Goal: Task Accomplishment & Management: Manage account settings

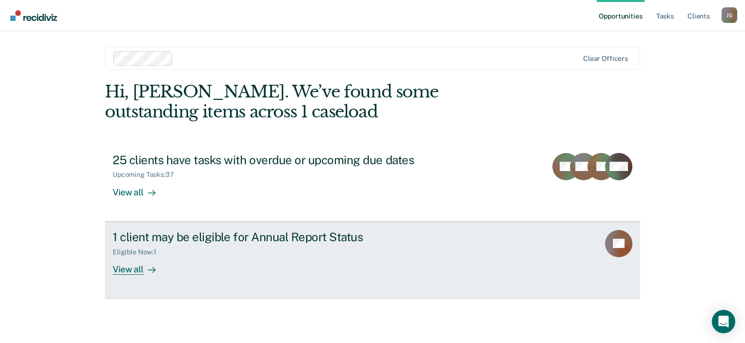
click at [136, 275] on link "1 client may be eligible for Annual Report Status Eligible Now : 1 View all LC" at bounding box center [373, 260] width 536 height 77
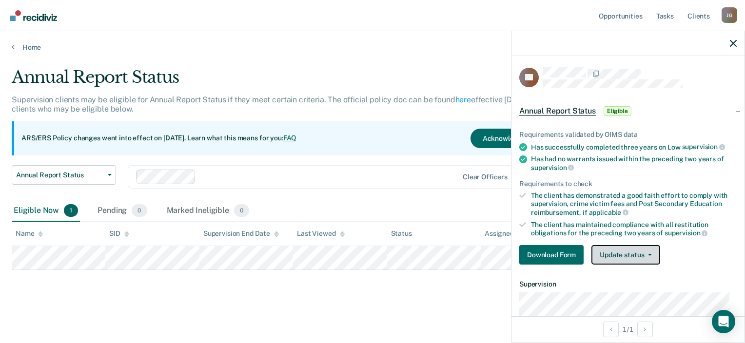
click at [646, 254] on button "Update status" at bounding box center [626, 255] width 69 height 20
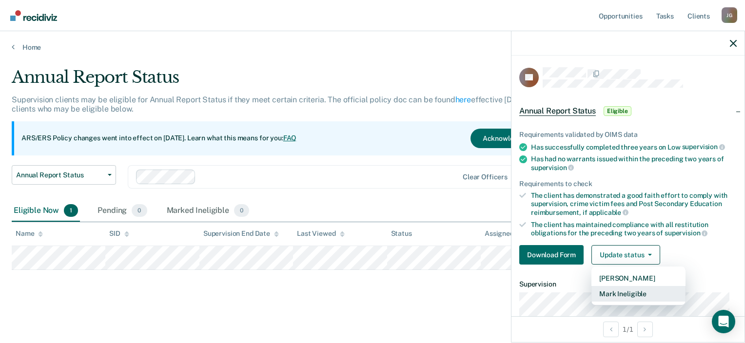
click at [647, 290] on button "Mark Ineligible" at bounding box center [639, 294] width 94 height 16
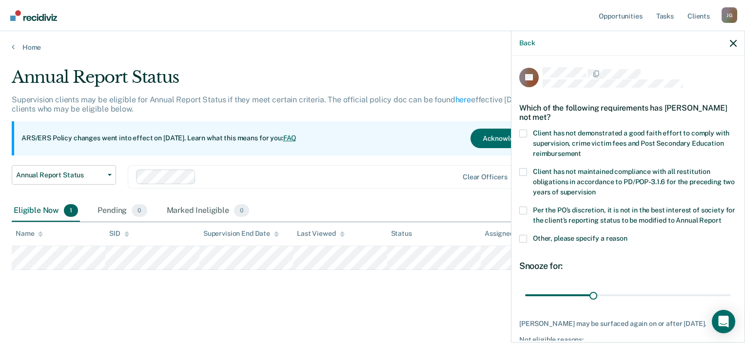
click at [533, 245] on label "Other, please specify a reason" at bounding box center [628, 240] width 218 height 10
click at [628, 235] on input "Other, please specify a reason" at bounding box center [628, 235] width 0 height 0
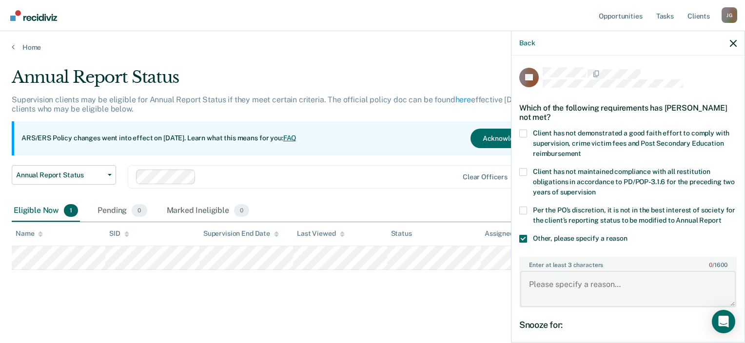
click at [602, 292] on textarea "Enter at least 3 characters 0 / 1600" at bounding box center [628, 289] width 216 height 36
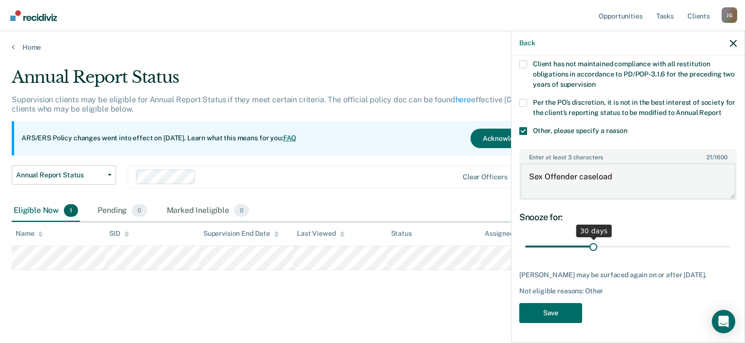
type textarea "Sex Offender caseload"
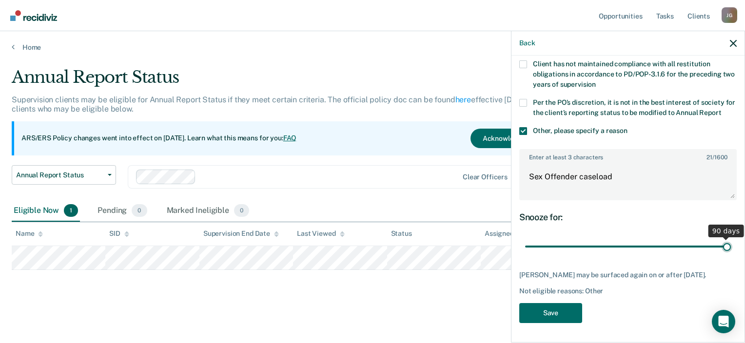
drag, startPoint x: 591, startPoint y: 246, endPoint x: 747, endPoint y: 244, distance: 155.6
type input "90"
click at [731, 244] on input "range" at bounding box center [628, 247] width 206 height 17
click at [547, 316] on button "Save" at bounding box center [550, 313] width 63 height 20
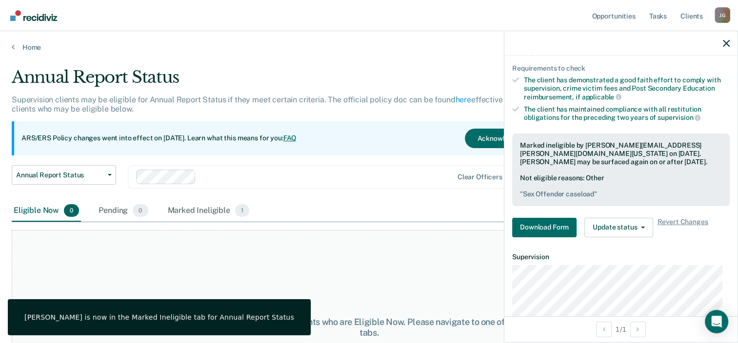
click at [242, 277] on div "At this time, there are no clients who are Eligible Now. Please navigate to one…" at bounding box center [369, 327] width 715 height 195
click at [337, 202] on div "Eligible Now 0 Pending 0 Marked Ineligible 1" at bounding box center [369, 211] width 715 height 22
click at [722, 43] on div at bounding box center [620, 43] width 233 height 24
click at [726, 38] on div at bounding box center [620, 43] width 233 height 24
click at [723, 43] on icon "button" at bounding box center [726, 43] width 7 height 7
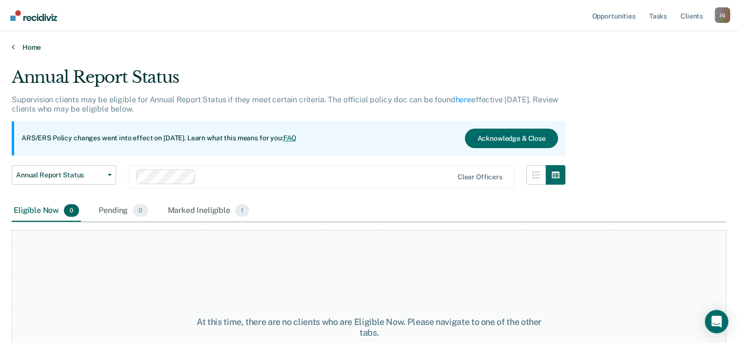
click at [31, 47] on link "Home" at bounding box center [369, 47] width 715 height 9
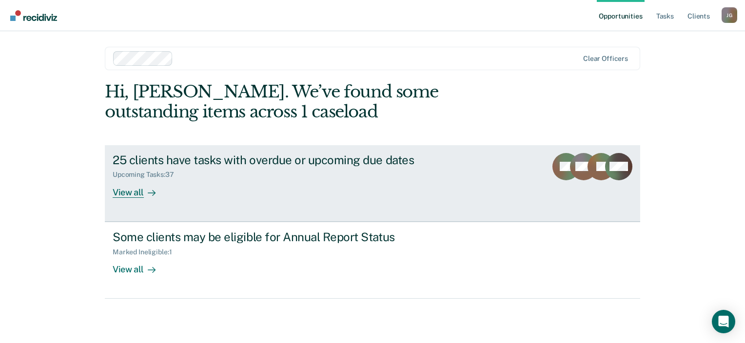
click at [273, 168] on div "Upcoming Tasks : 37" at bounding box center [284, 173] width 342 height 12
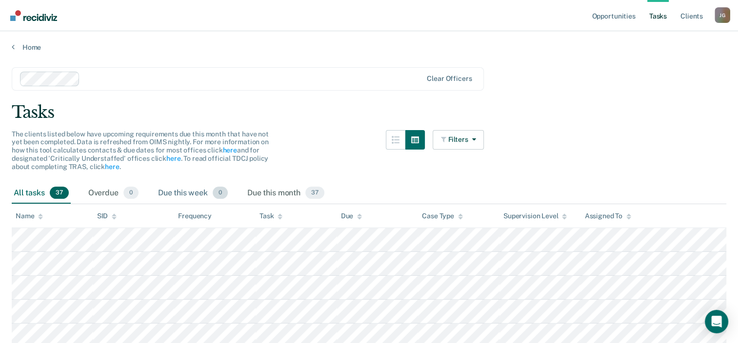
click at [209, 193] on div "Due this week 0" at bounding box center [193, 193] width 74 height 21
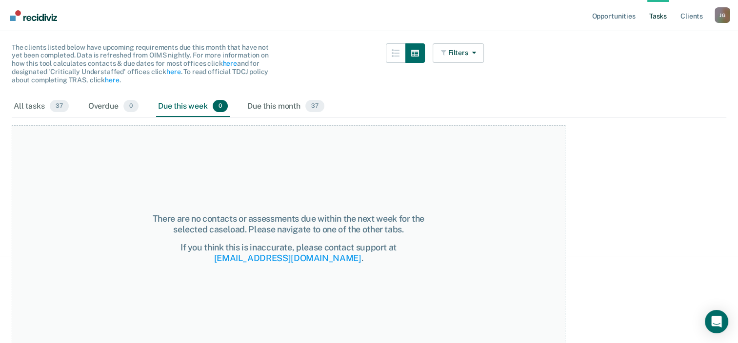
scroll to position [94, 0]
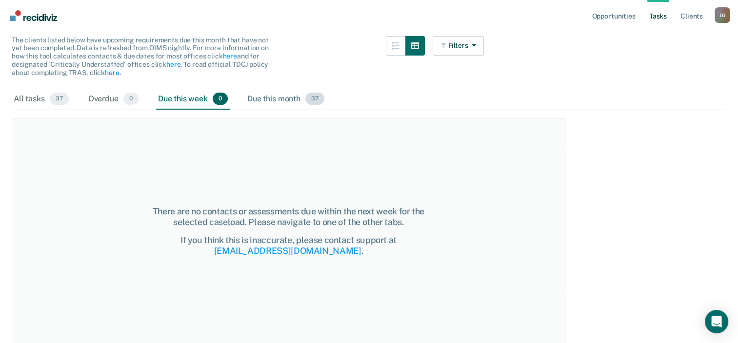
click at [275, 98] on div "Due this month 37" at bounding box center [285, 99] width 81 height 21
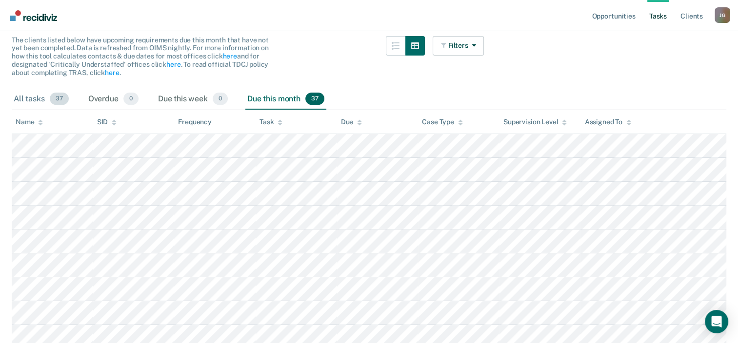
click at [28, 95] on div "All tasks 37" at bounding box center [41, 99] width 59 height 21
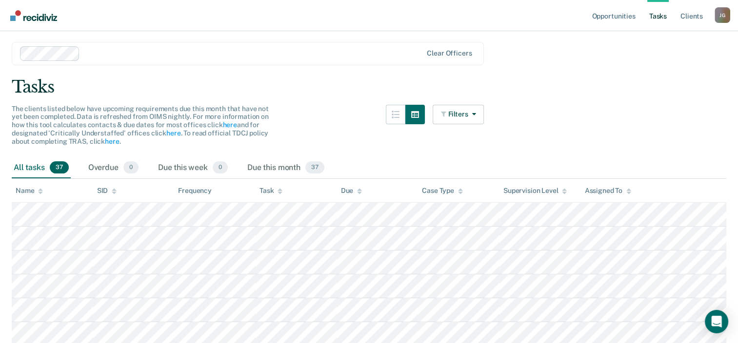
scroll to position [0, 0]
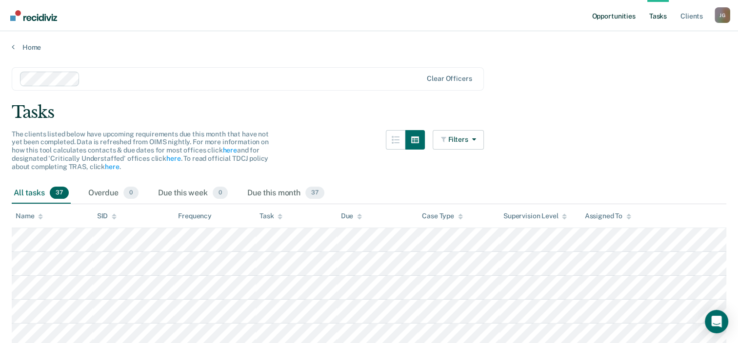
click at [614, 20] on link "Opportunities" at bounding box center [613, 15] width 47 height 31
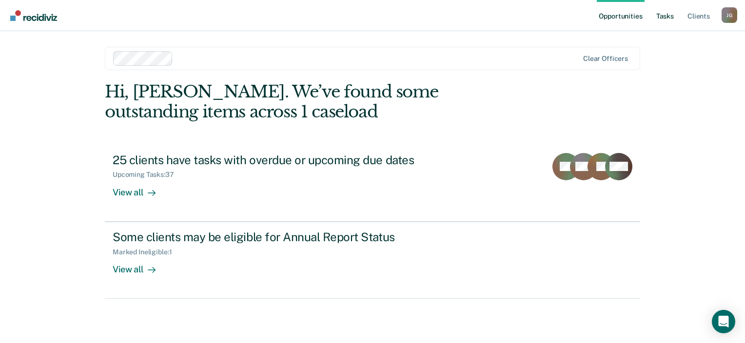
click at [658, 21] on link "Tasks" at bounding box center [665, 15] width 21 height 31
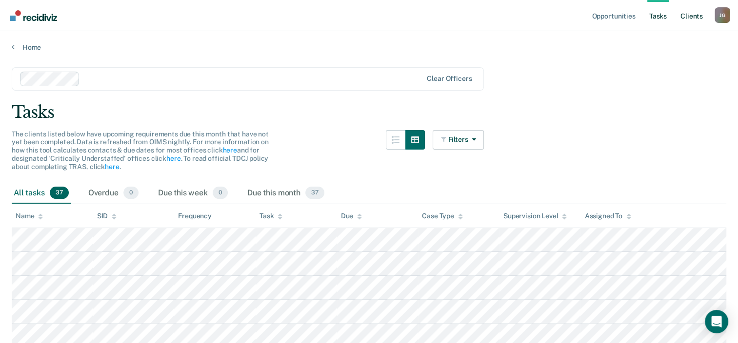
click at [688, 16] on link "Client s" at bounding box center [691, 15] width 26 height 31
